Goal: Check status: Check status

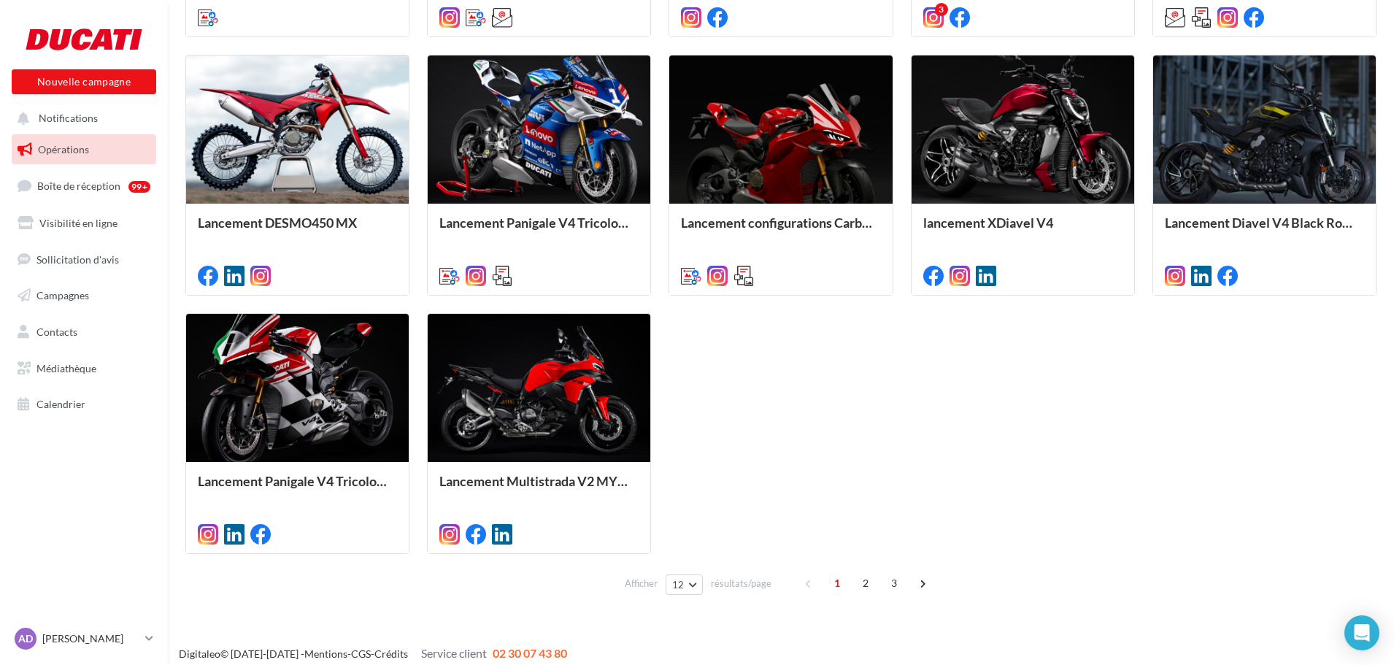
scroll to position [685, 0]
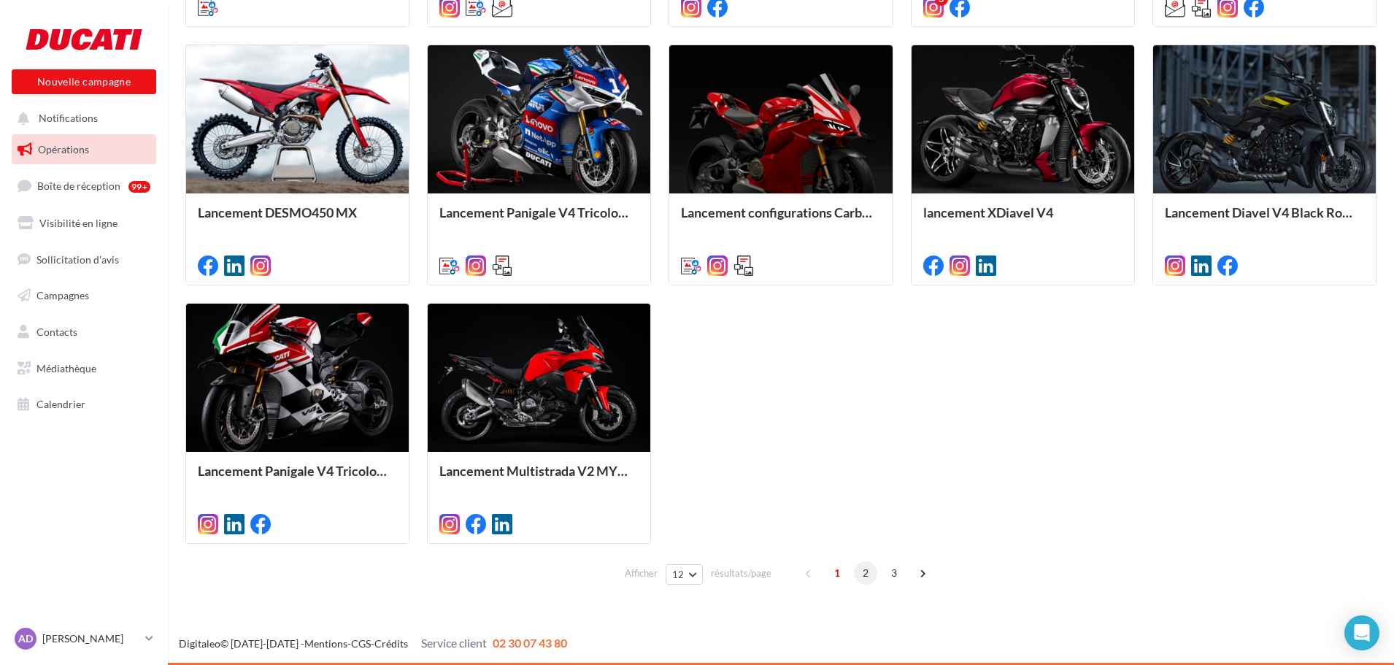
click at [861, 574] on span "2" at bounding box center [865, 572] width 23 height 23
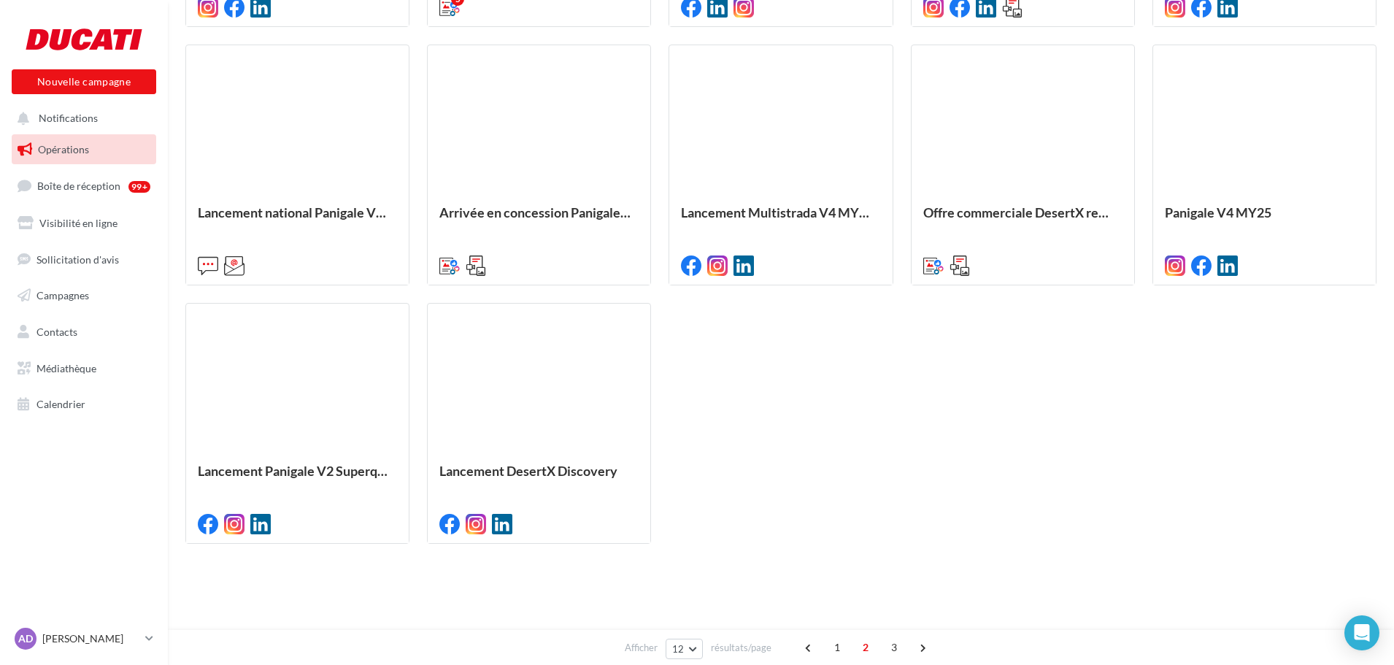
scroll to position [412, 0]
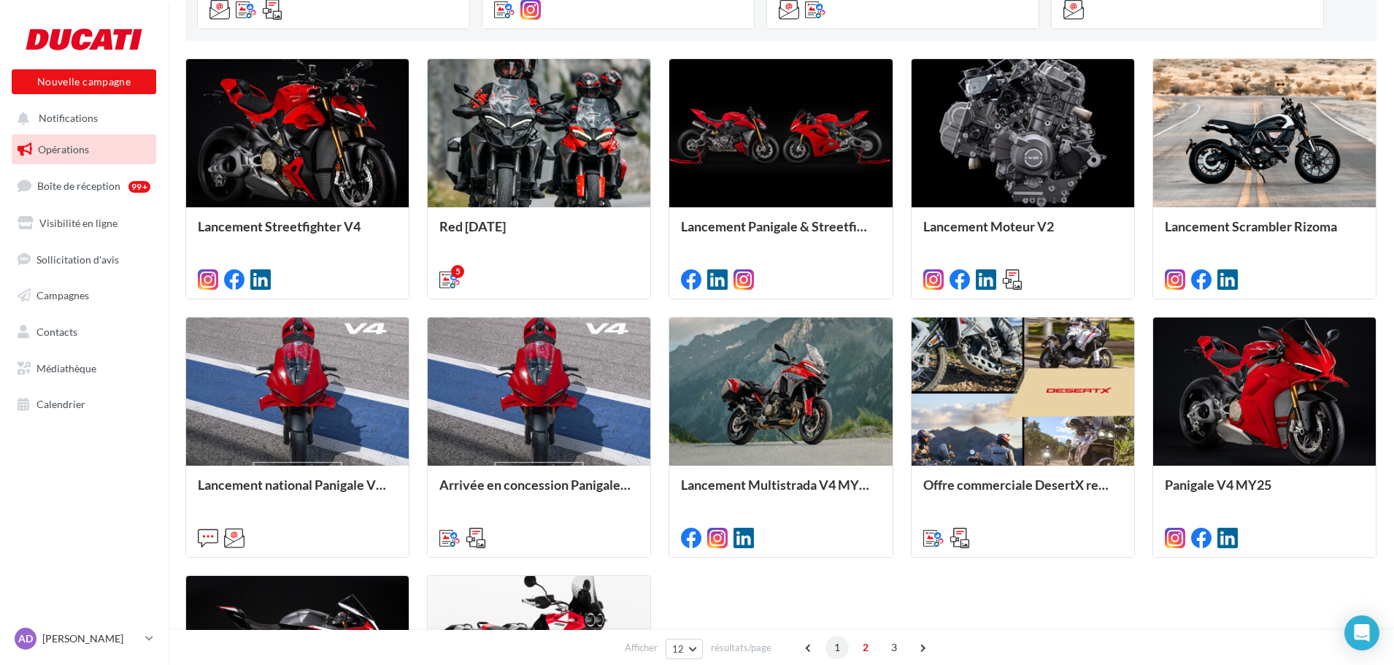
click at [832, 647] on span "1" at bounding box center [836, 647] width 23 height 23
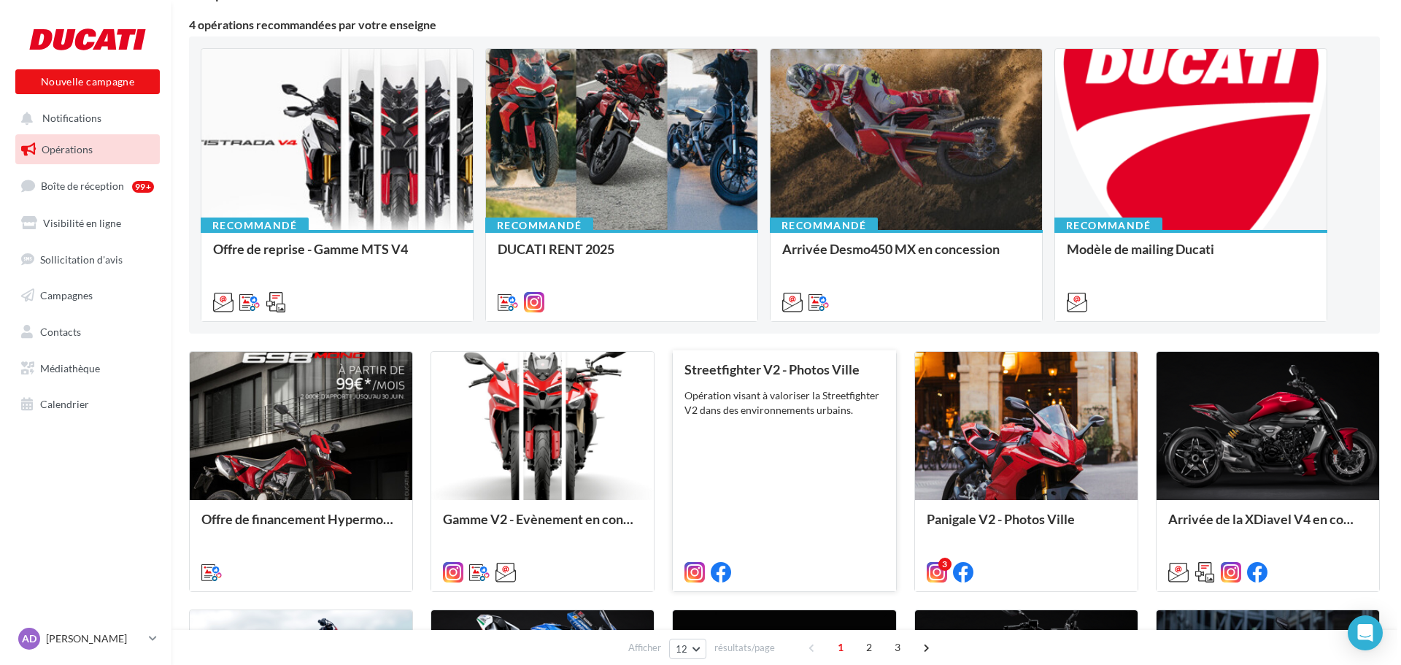
scroll to position [0, 0]
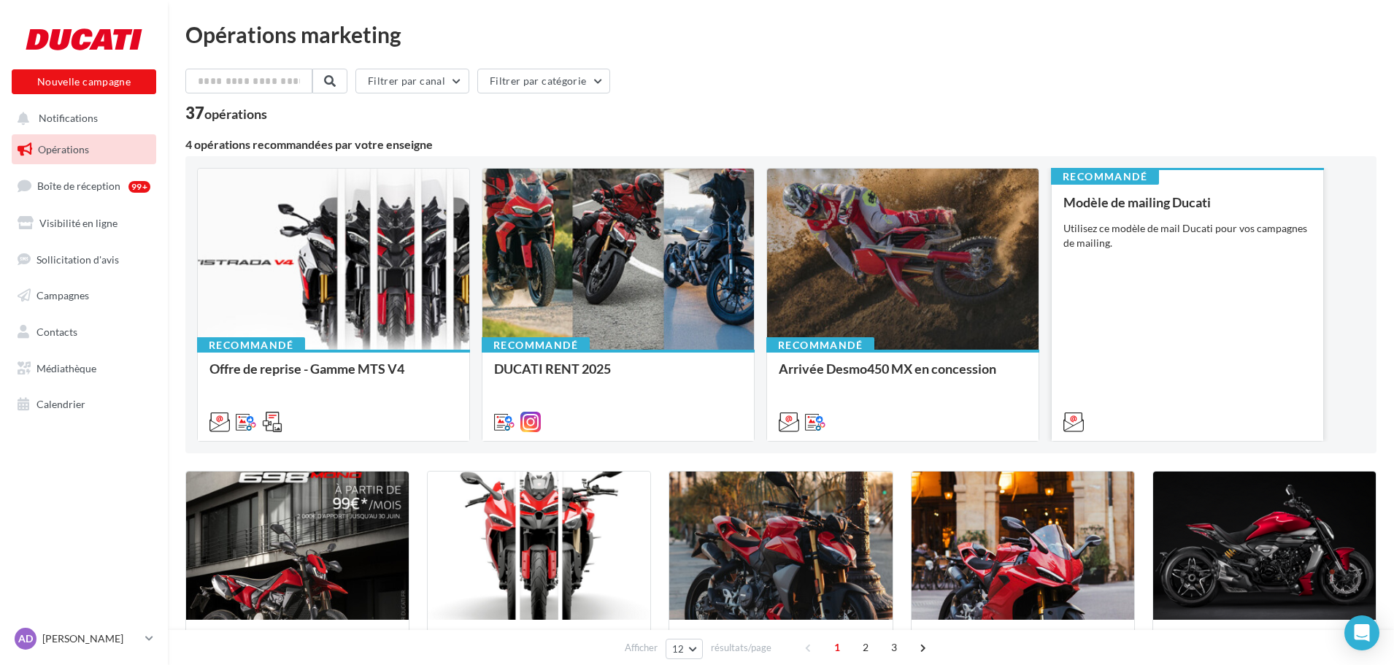
click at [1256, 265] on div "Modèle de mailing Ducati Utilisez ce modèle de mail Ducati pour vos campagnes d…" at bounding box center [1187, 311] width 248 height 233
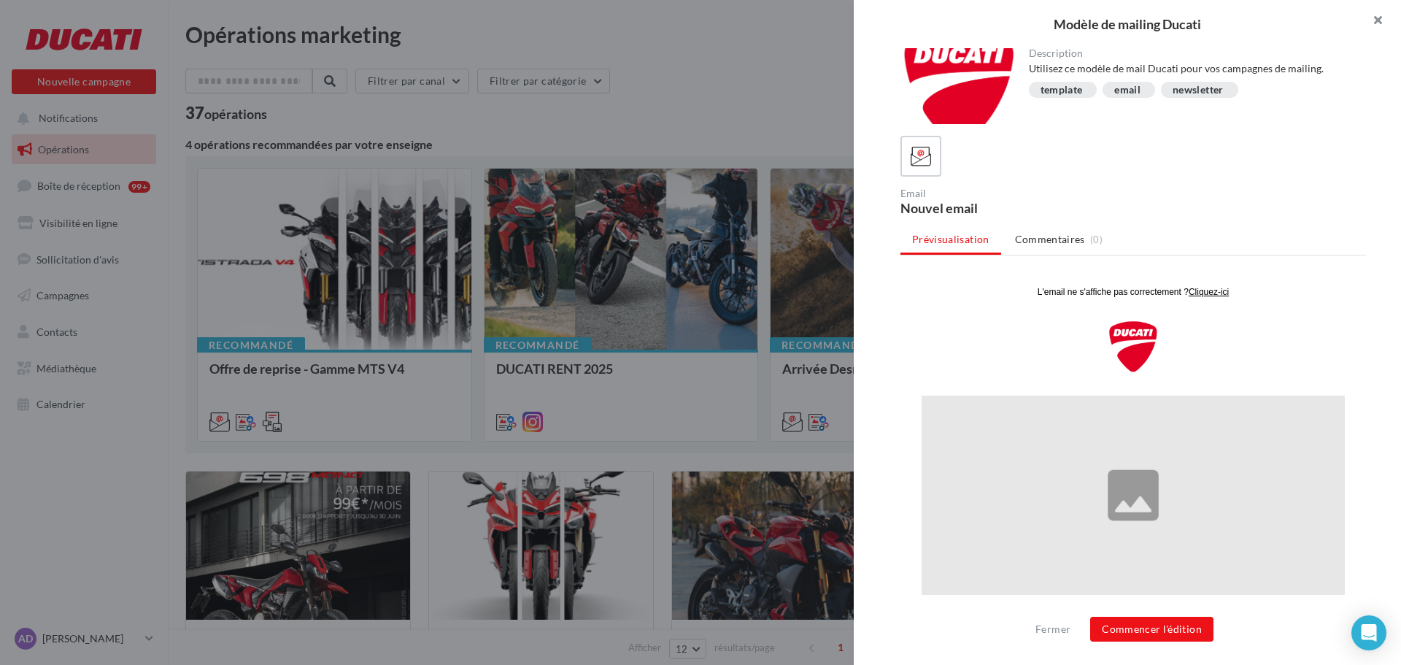
click at [1375, 21] on button "button" at bounding box center [1372, 22] width 58 height 44
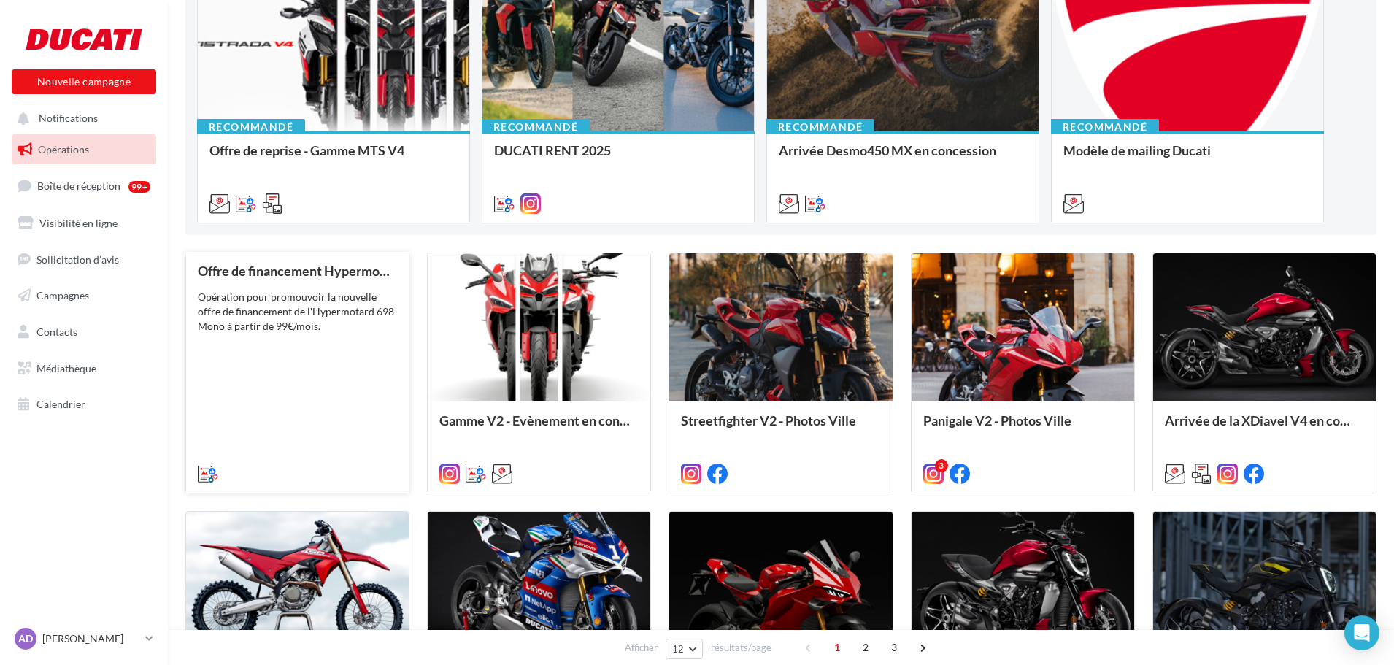
scroll to position [219, 0]
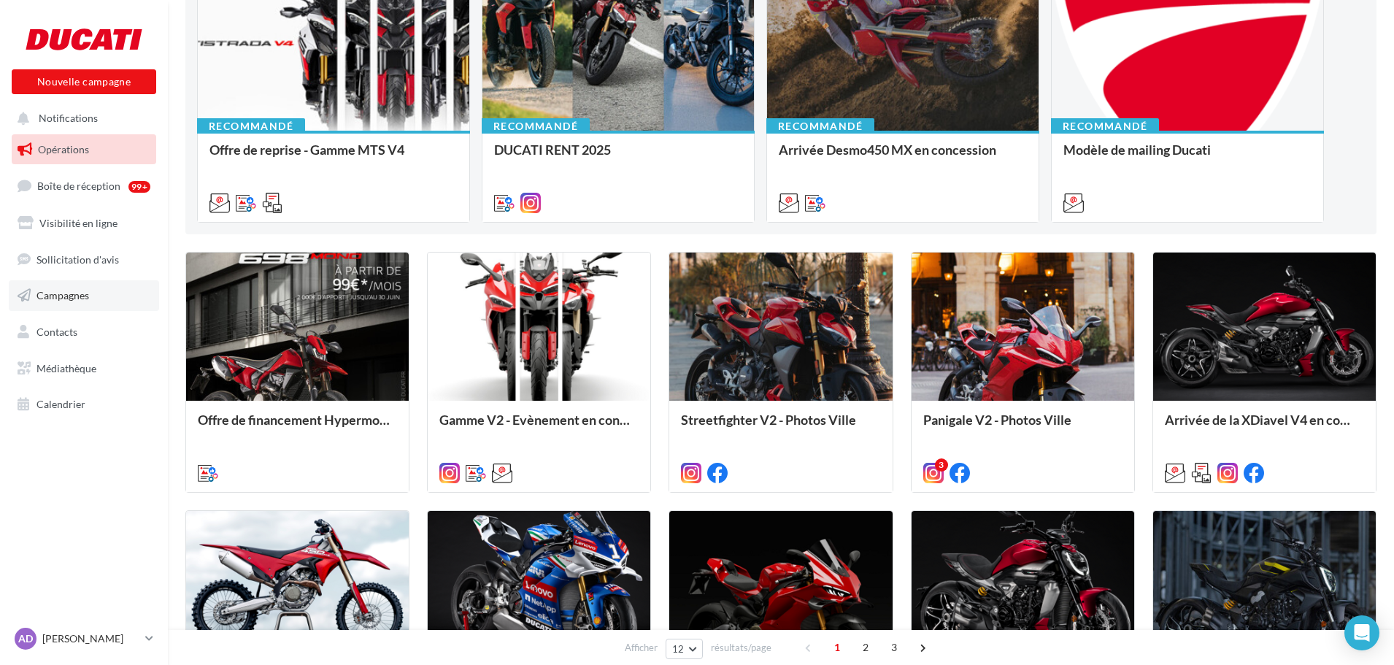
click at [56, 305] on link "Campagnes" at bounding box center [84, 295] width 150 height 31
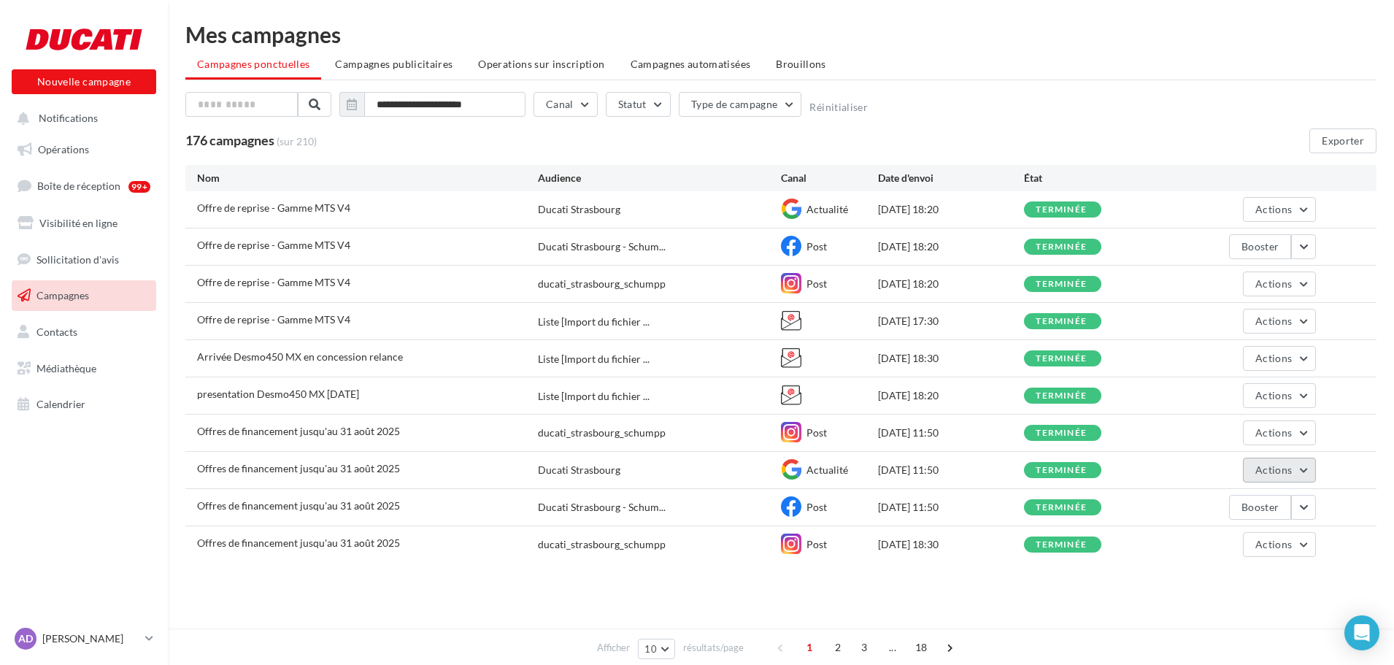
click at [1297, 465] on button "Actions" at bounding box center [1279, 470] width 73 height 25
click at [542, 477] on div "Ducati Strasbourg" at bounding box center [579, 470] width 82 height 15
click at [1058, 473] on div "terminée" at bounding box center [1061, 470] width 51 height 9
click at [319, 475] on div "Offres de financement jusqu'au 31 août 2025" at bounding box center [298, 468] width 203 height 15
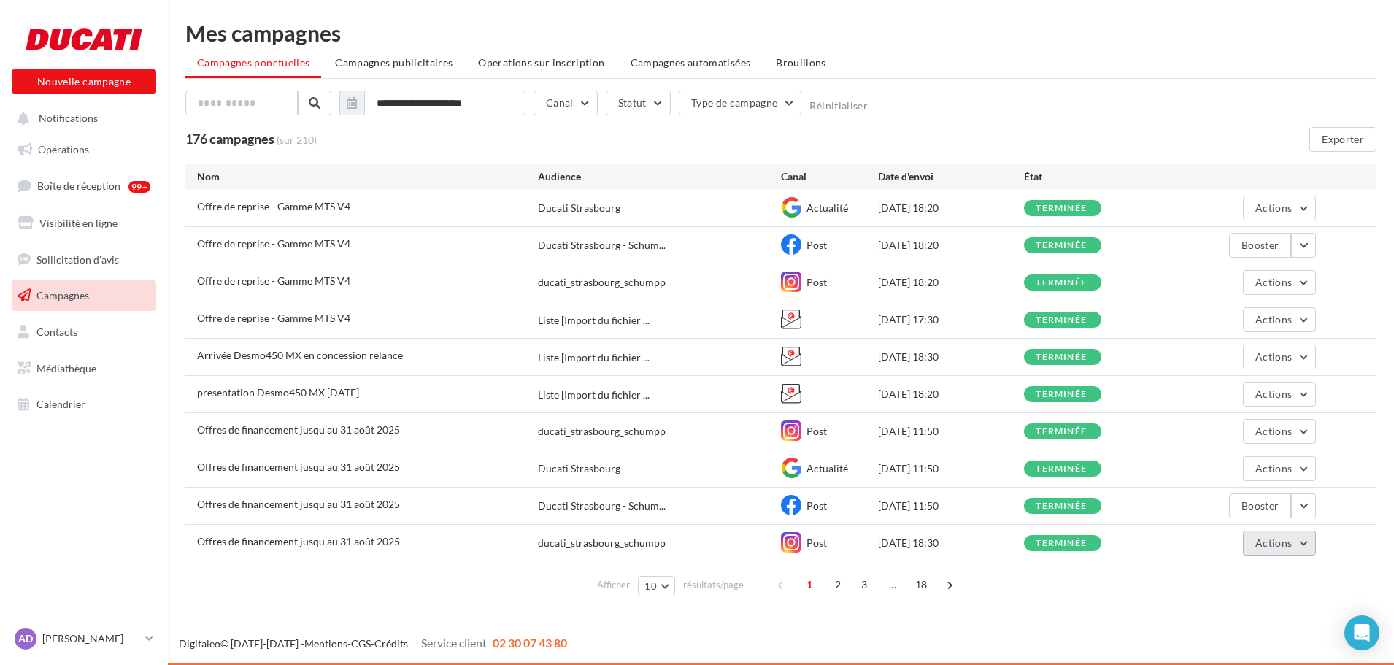
click at [1290, 545] on span "Actions" at bounding box center [1273, 542] width 36 height 12
click at [1233, 431] on button "Voir les résultats" at bounding box center [1243, 433] width 146 height 38
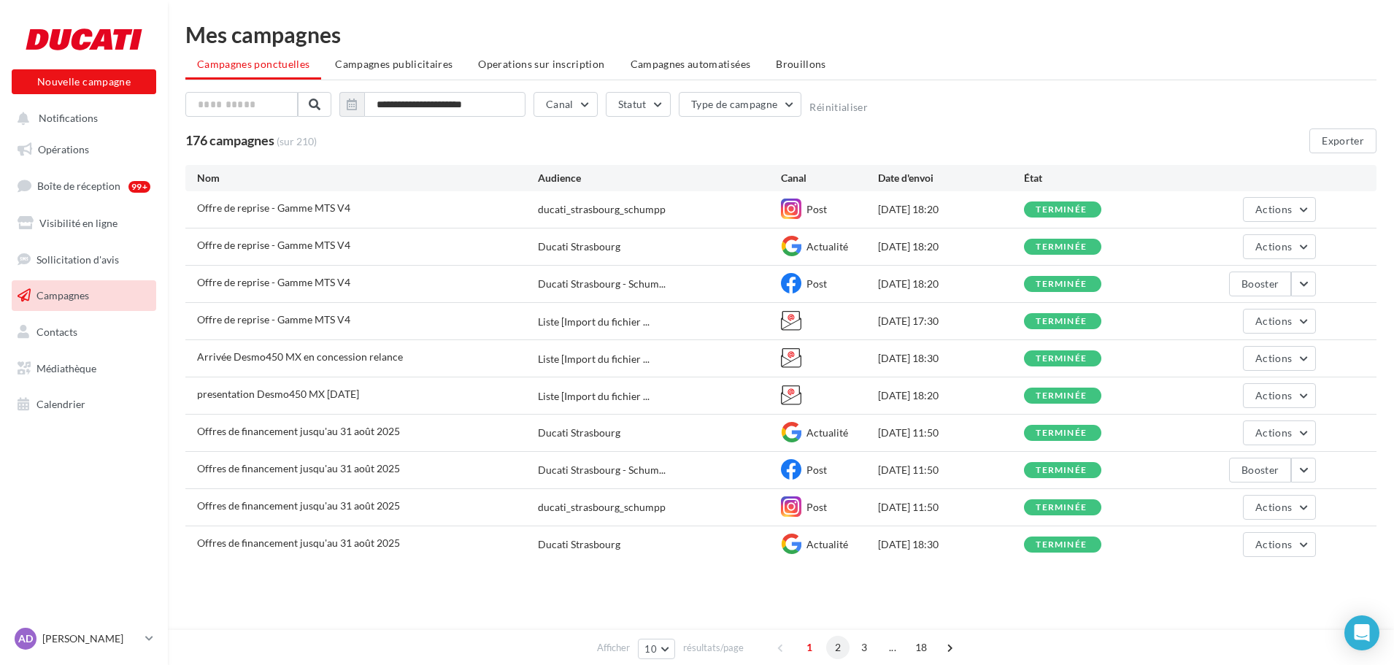
click at [839, 651] on span "2" at bounding box center [837, 647] width 23 height 23
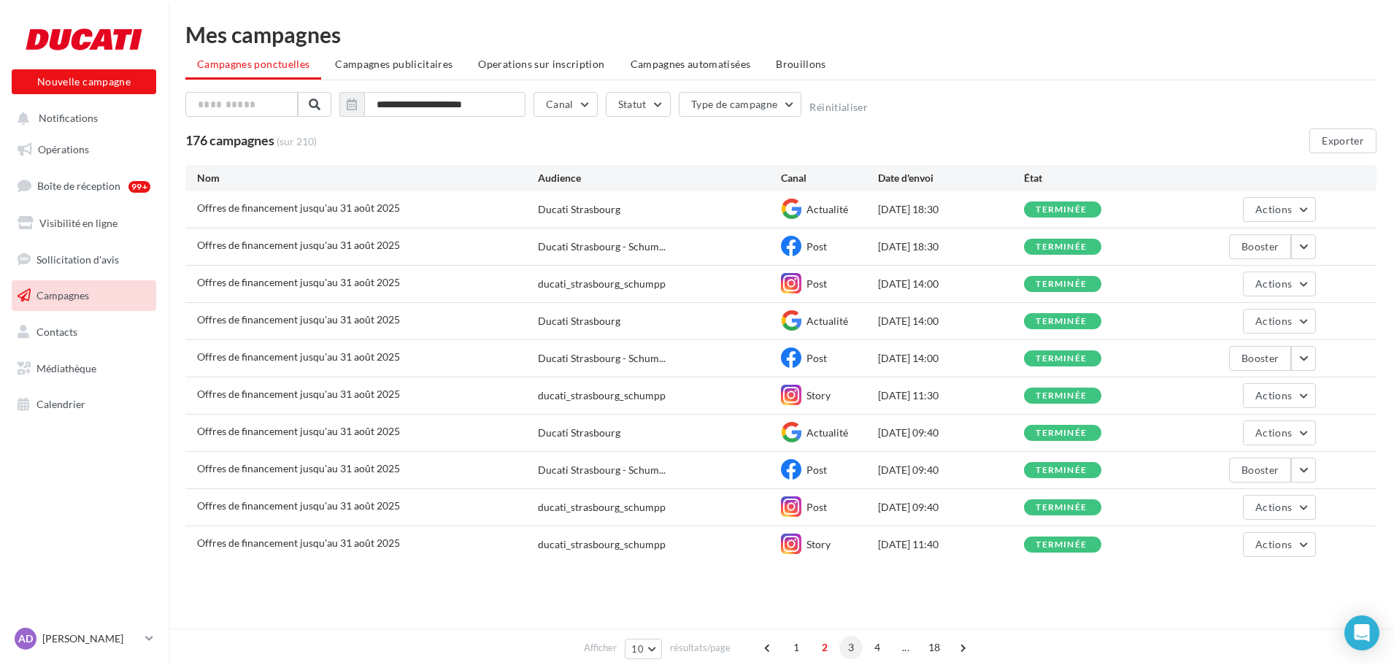
click at [852, 644] on span "3" at bounding box center [850, 647] width 23 height 23
click at [864, 646] on span "4" at bounding box center [863, 647] width 23 height 23
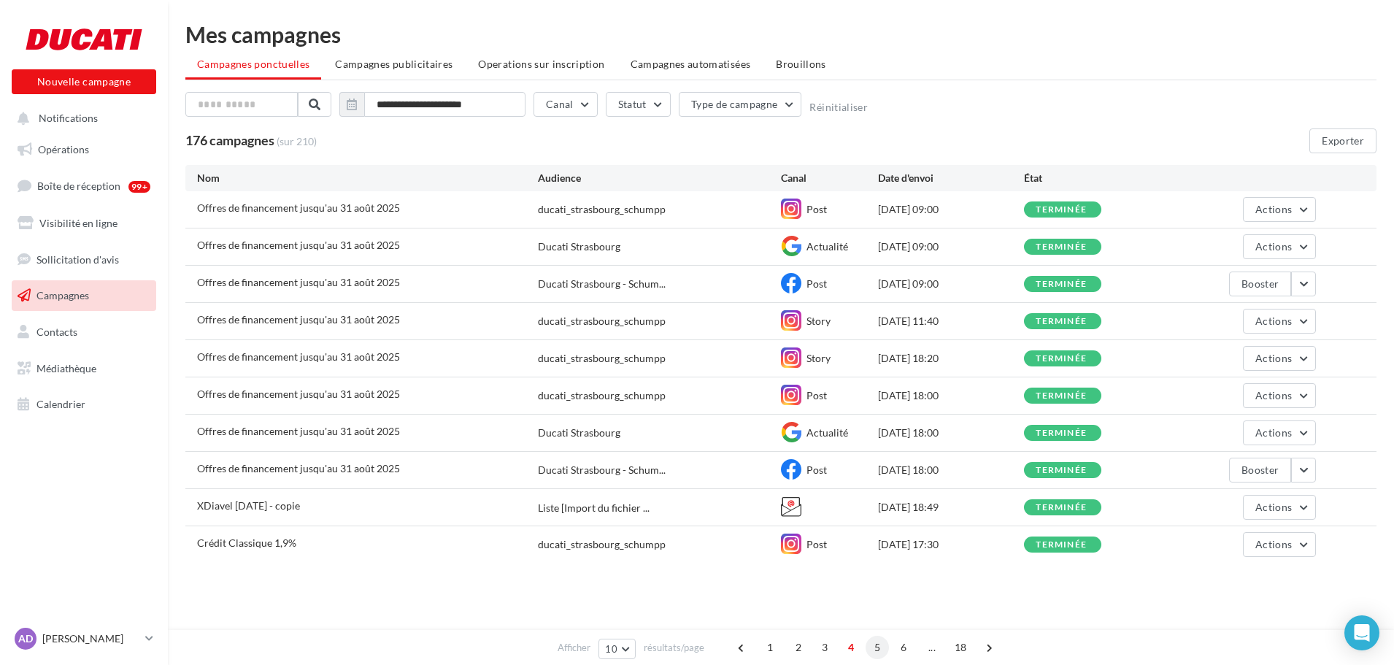
click at [875, 644] on span "5" at bounding box center [877, 647] width 23 height 23
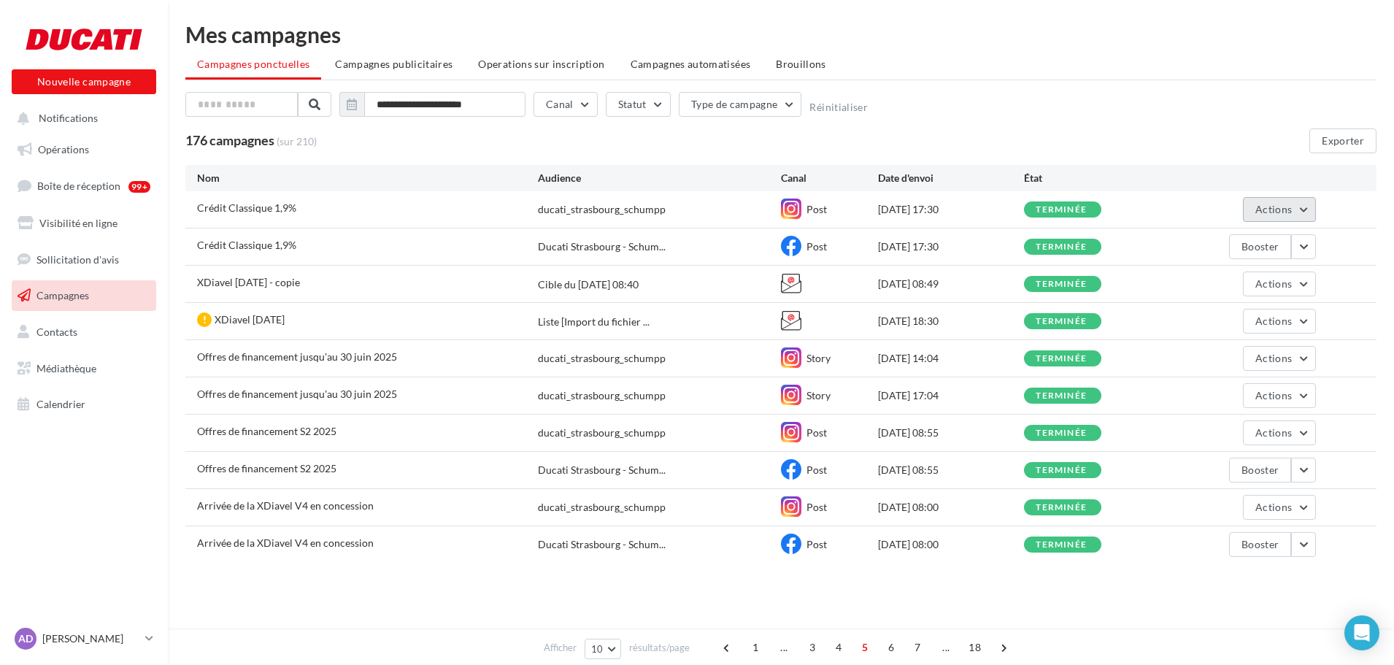
click at [1300, 204] on button "Actions" at bounding box center [1279, 209] width 73 height 25
click at [1249, 241] on button "Voir les résultats" at bounding box center [1243, 244] width 146 height 38
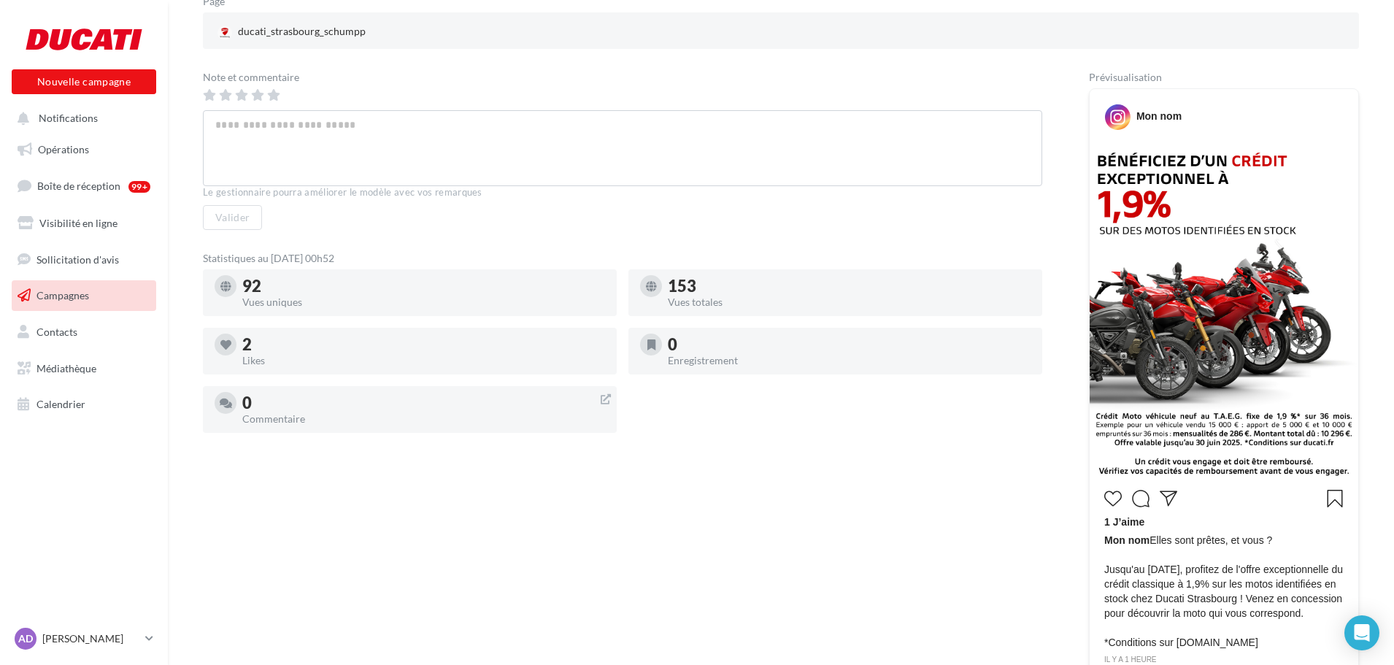
scroll to position [219, 0]
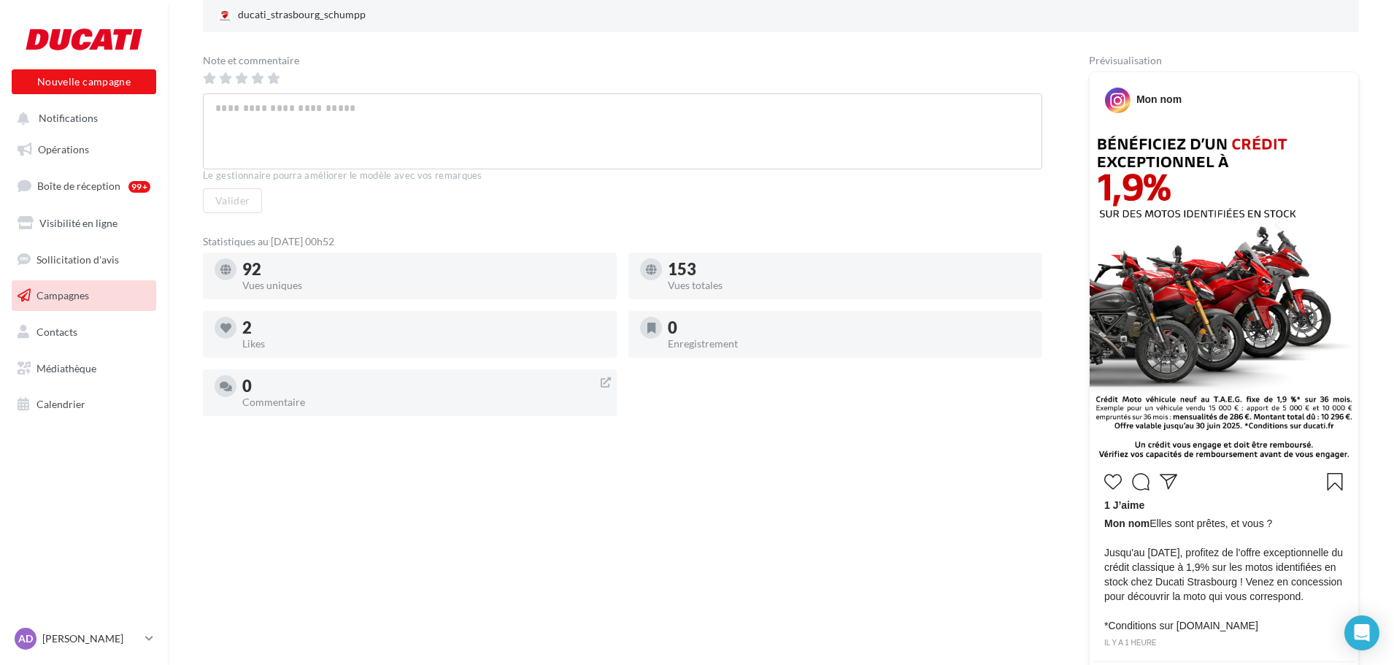
click at [1170, 298] on img at bounding box center [1224, 296] width 269 height 336
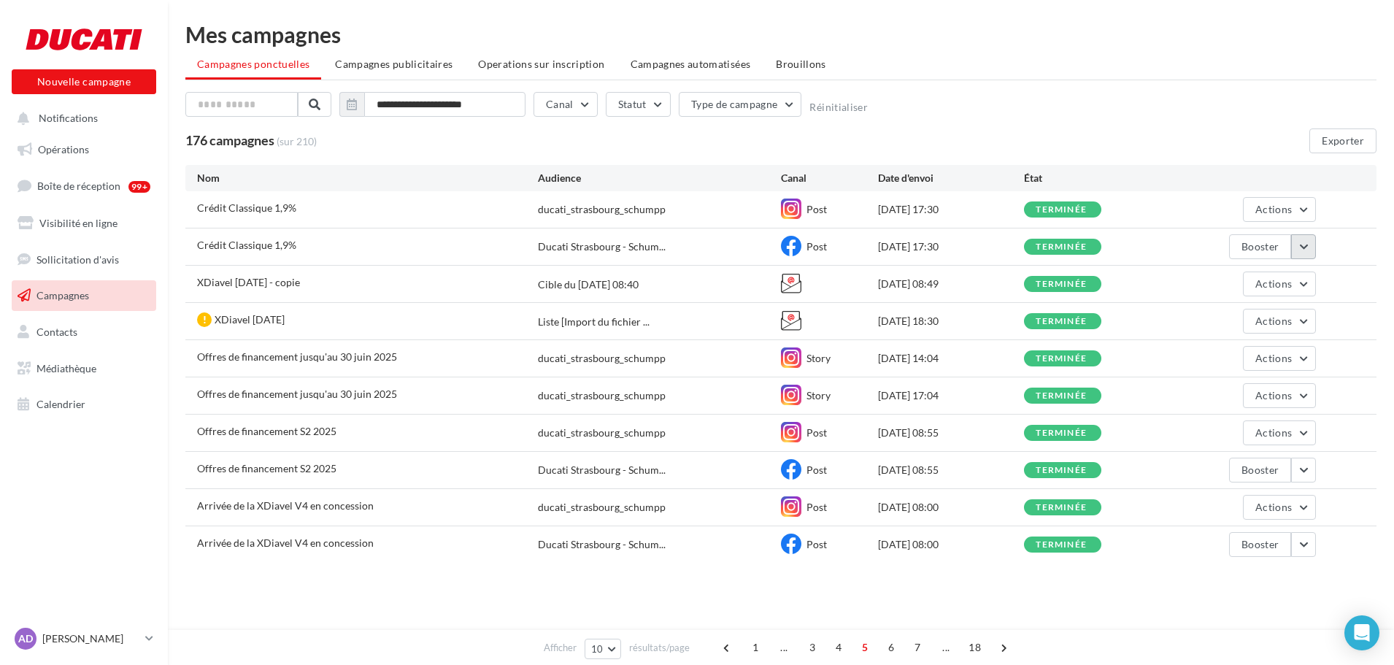
click at [1308, 246] on button "button" at bounding box center [1303, 246] width 25 height 25
click at [1218, 282] on button "Voir les résultats" at bounding box center [1243, 281] width 146 height 38
click at [836, 653] on span "4" at bounding box center [838, 647] width 23 height 23
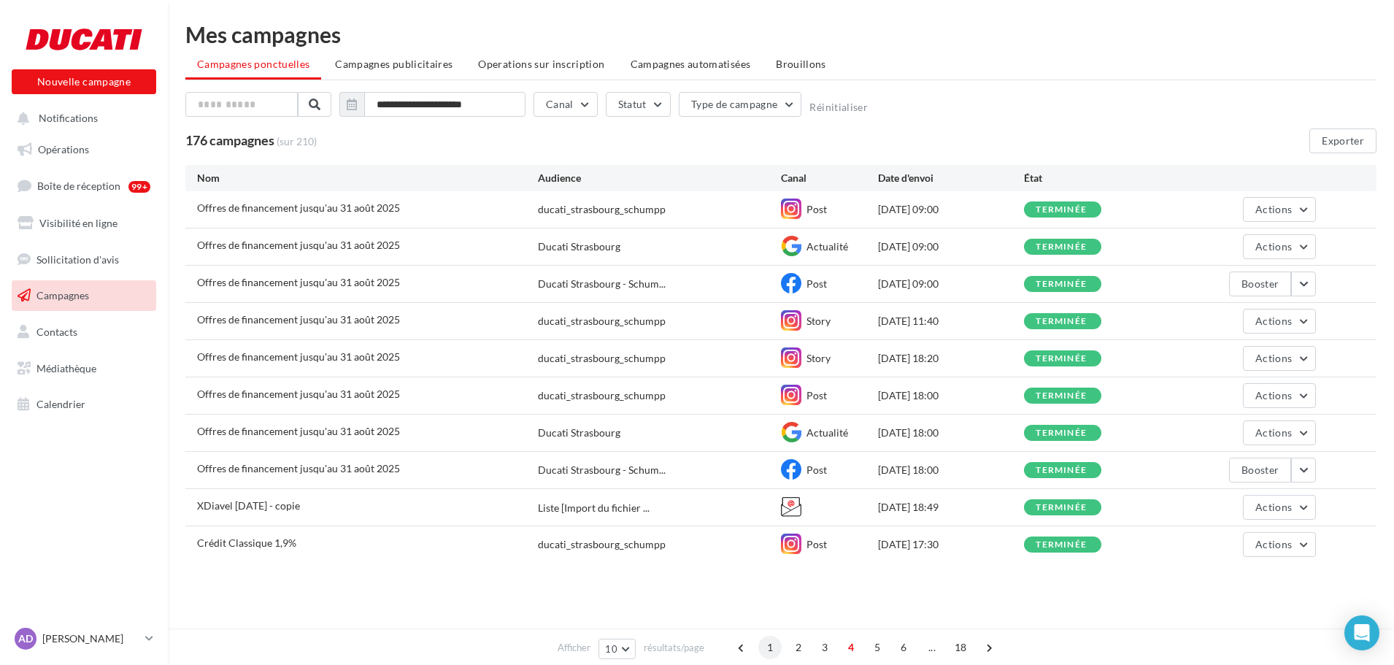
click at [768, 647] on span "1" at bounding box center [769, 647] width 23 height 23
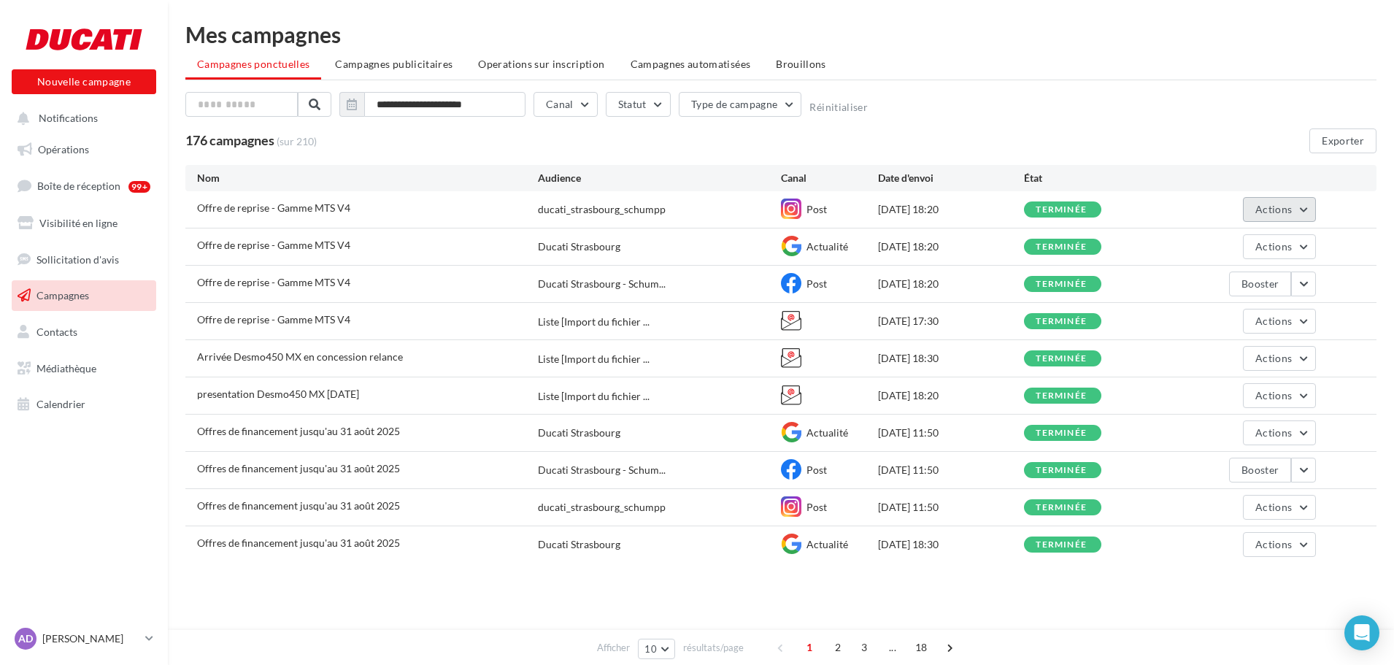
click at [1298, 216] on button "Actions" at bounding box center [1279, 209] width 73 height 25
click at [1238, 249] on button "Voir les résultats" at bounding box center [1243, 244] width 146 height 38
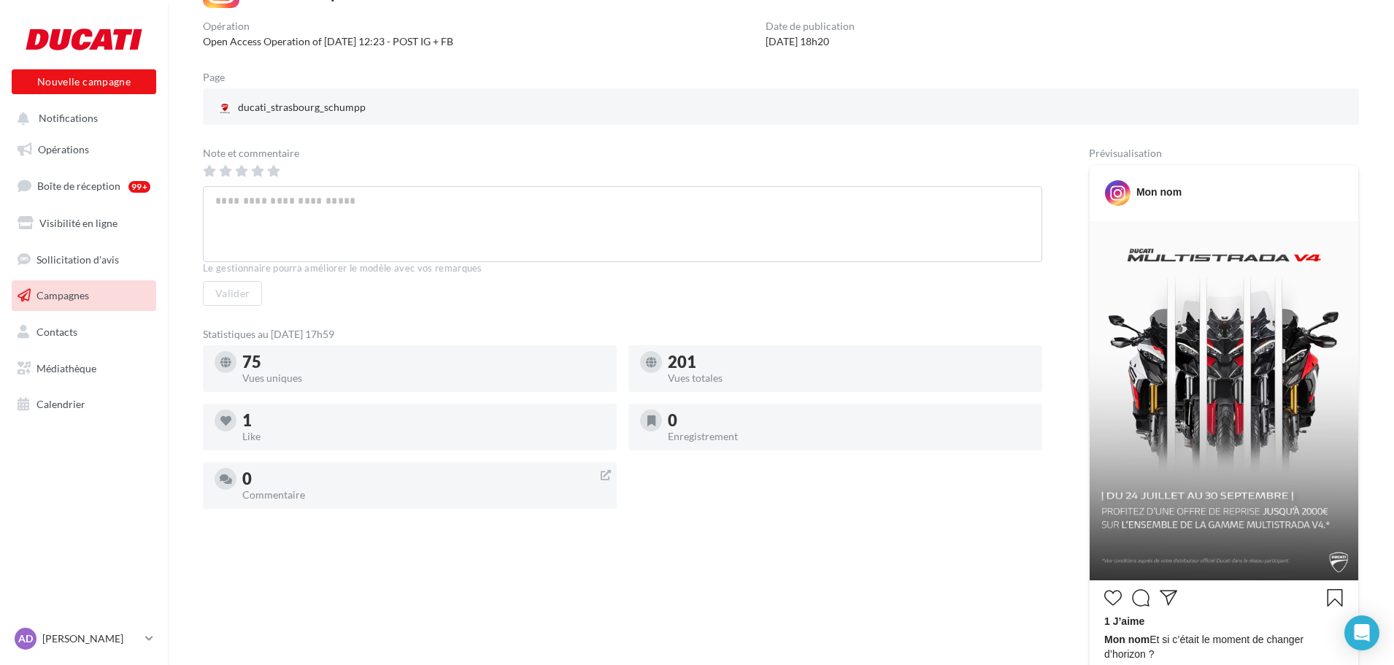
scroll to position [146, 0]
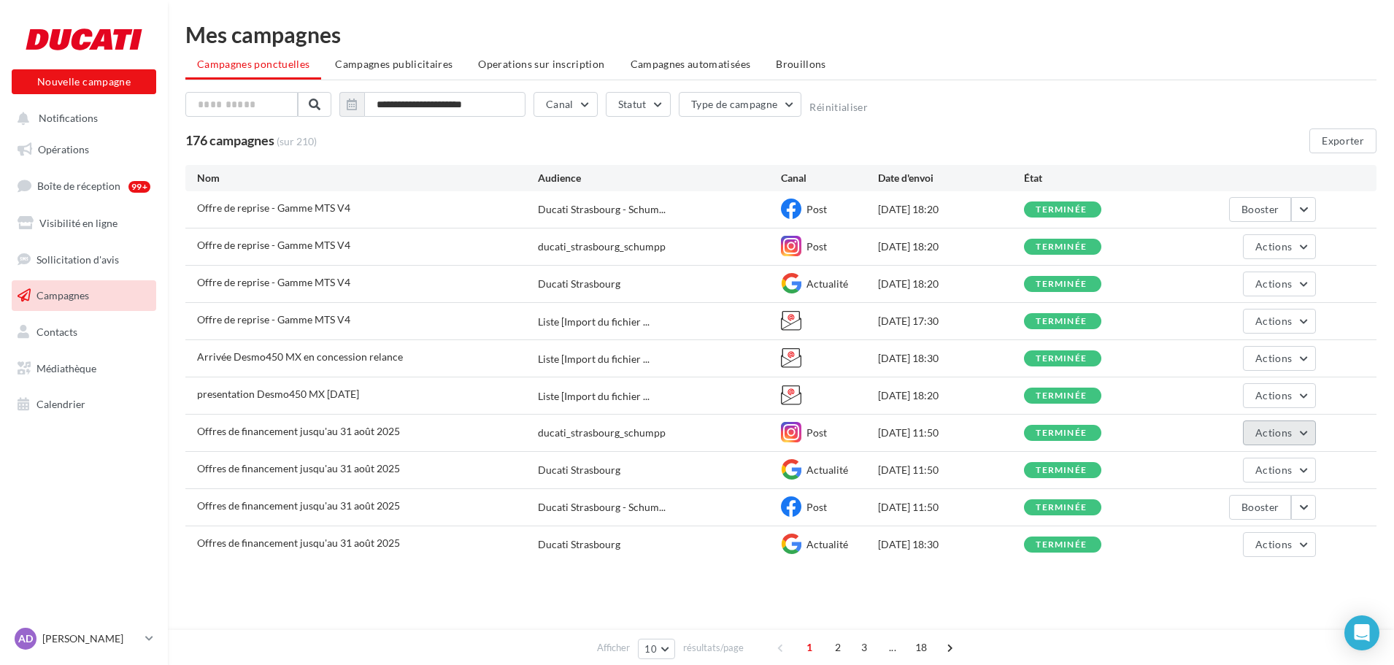
click at [1311, 440] on button "Actions" at bounding box center [1279, 432] width 73 height 25
click at [1298, 425] on button "Actions" at bounding box center [1279, 432] width 73 height 25
click at [1312, 438] on button "Actions" at bounding box center [1279, 432] width 73 height 25
click at [1238, 474] on button "Voir les résultats" at bounding box center [1243, 467] width 146 height 38
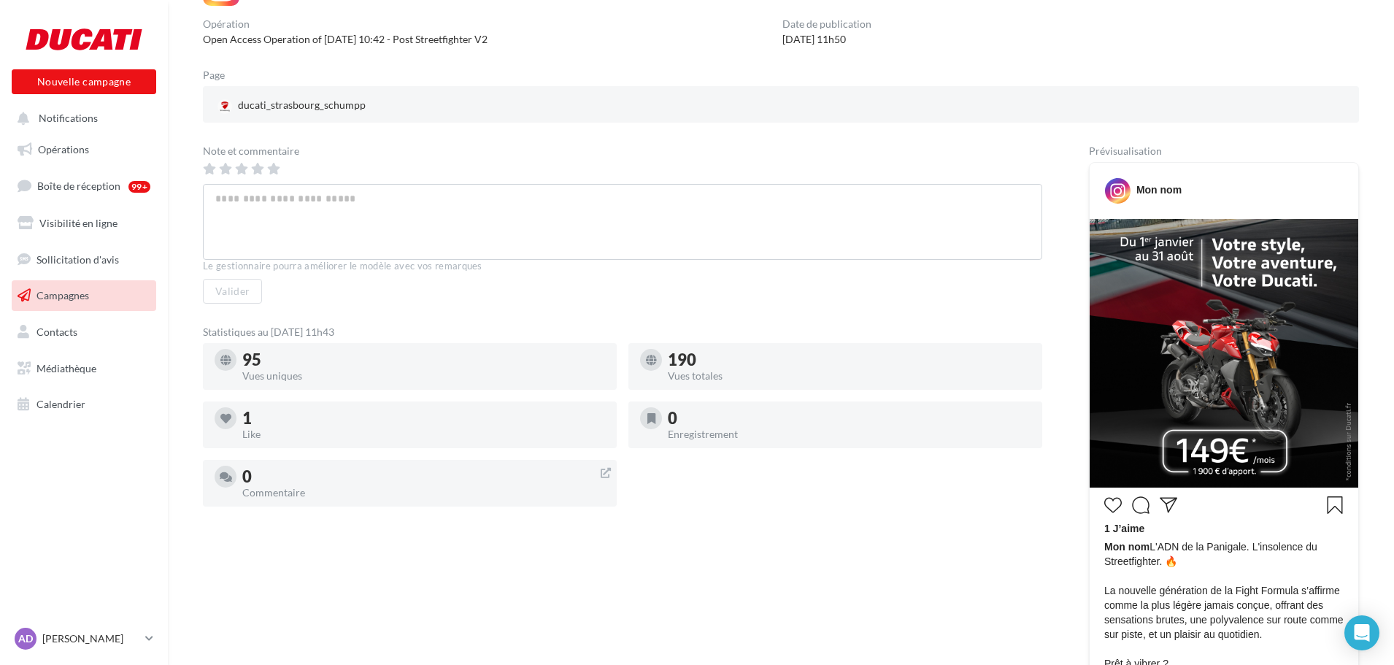
scroll to position [146, 0]
